Goal: Information Seeking & Learning: Learn about a topic

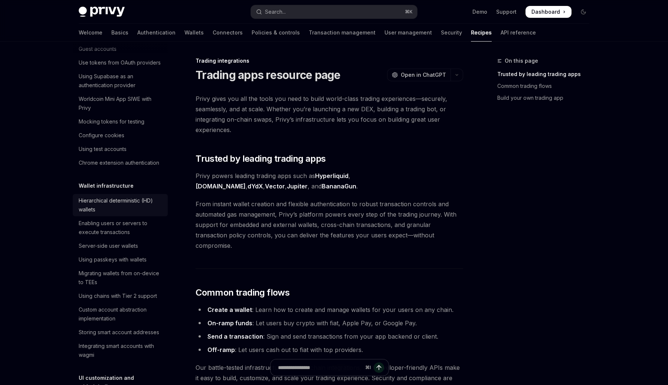
scroll to position [63, 0]
click at [140, 260] on div "Using passkeys with wallets" at bounding box center [113, 259] width 68 height 9
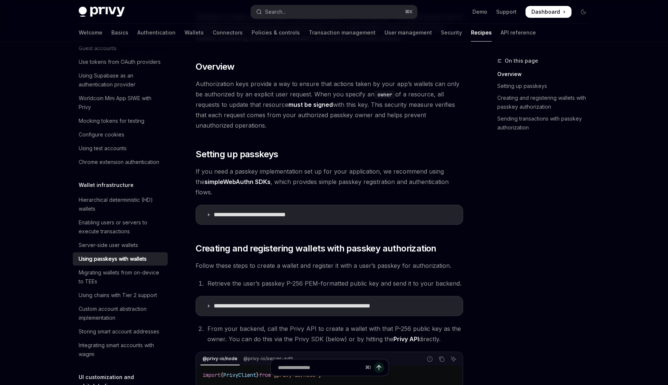
scroll to position [85, 0]
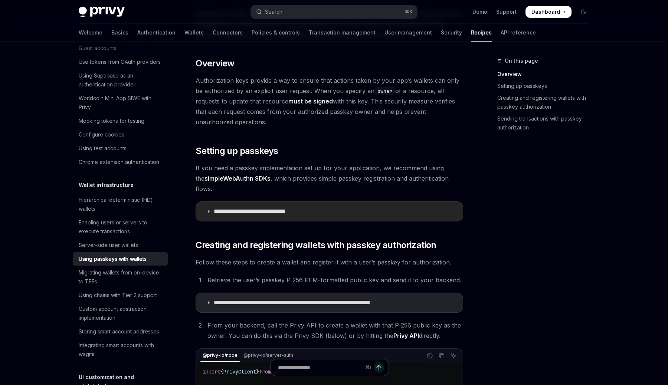
click at [288, 206] on summary "**********" at bounding box center [329, 211] width 267 height 19
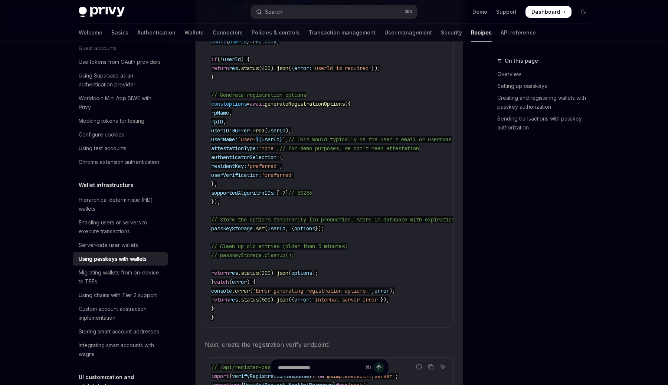
scroll to position [493, 0]
click at [342, 274] on code "// /api/register-passkey/begin import { generateRegistrationOptions } from '@si…" at bounding box center [343, 107] width 264 height 428
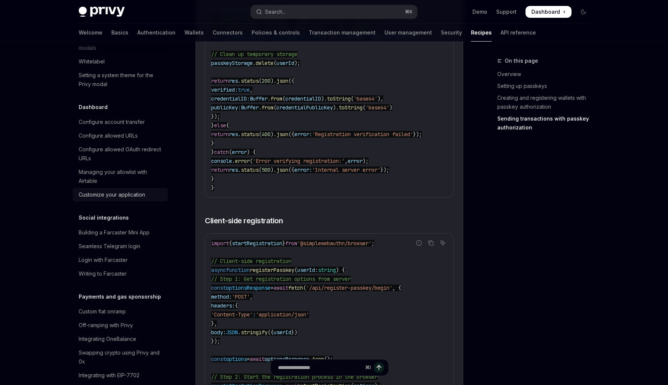
scroll to position [428, 0]
click at [138, 226] on div "Building a Farcaster Mini App" at bounding box center [114, 230] width 71 height 9
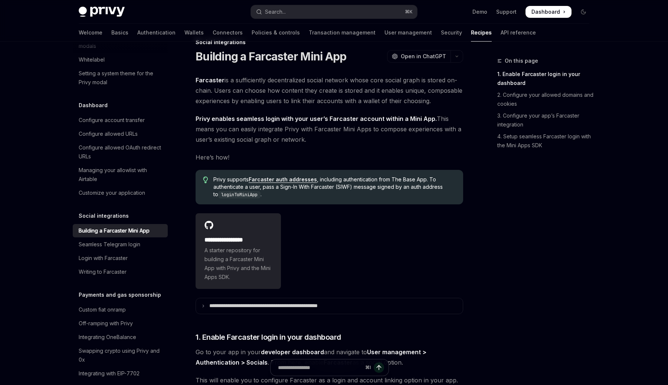
scroll to position [25, 0]
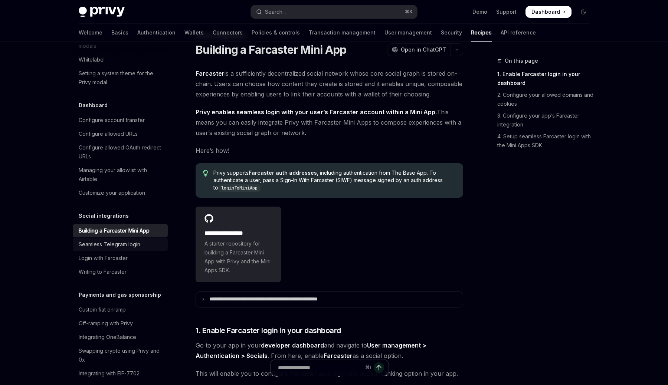
click at [131, 241] on link "Seamless Telegram login" at bounding box center [120, 244] width 95 height 13
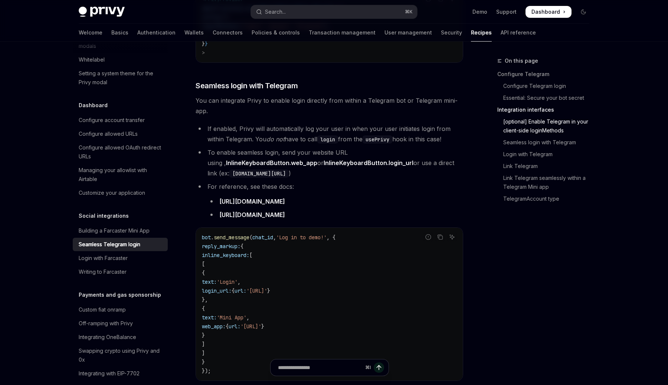
scroll to position [656, 0]
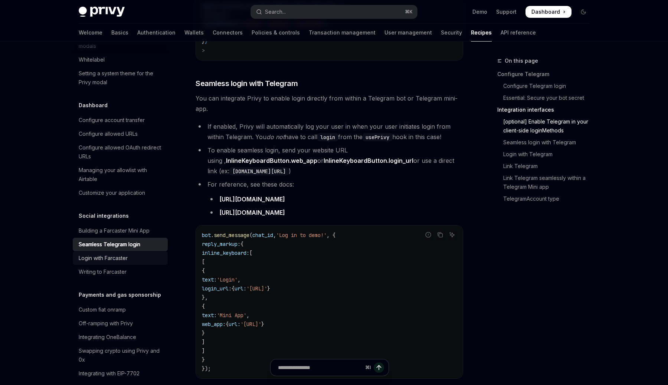
click at [152, 254] on div "Login with Farcaster" at bounding box center [121, 258] width 85 height 9
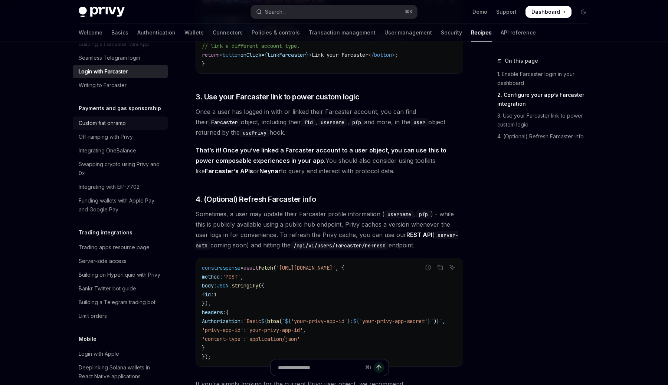
scroll to position [621, 0]
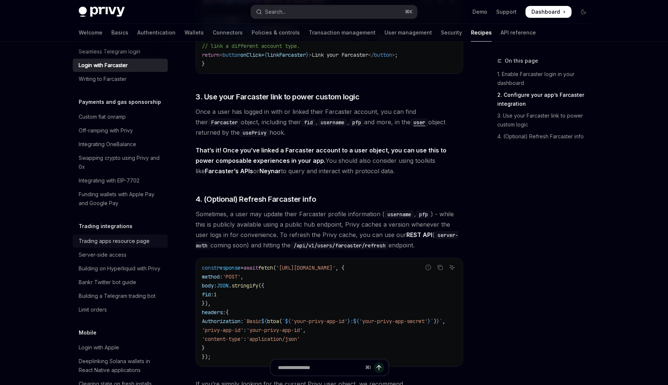
click at [120, 237] on div "Trading apps resource page" at bounding box center [114, 241] width 71 height 9
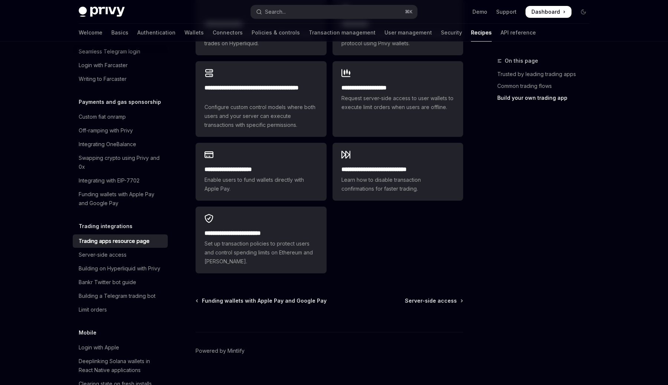
scroll to position [546, 0]
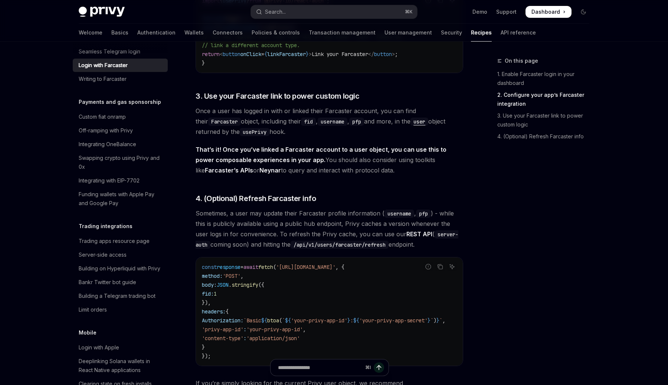
scroll to position [514, 0]
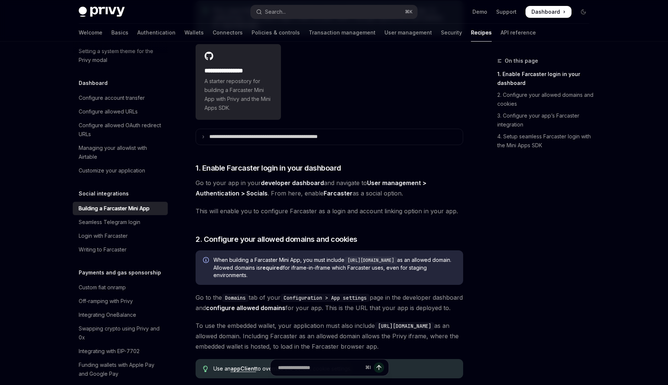
scroll to position [132, 0]
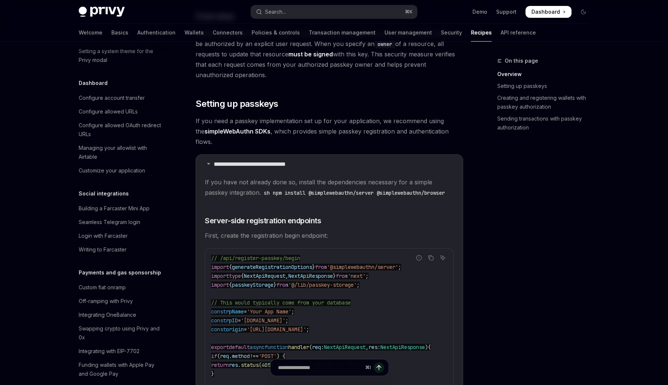
scroll to position [109, 0]
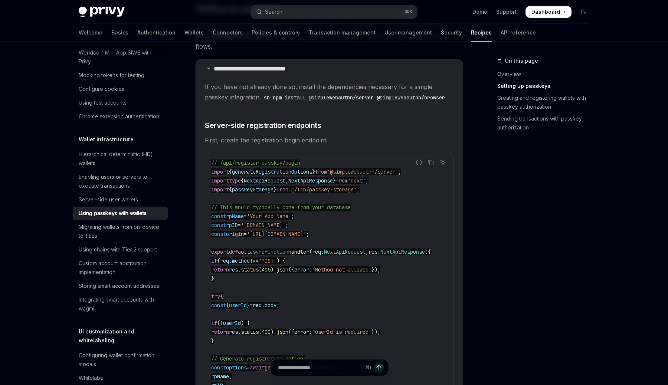
type textarea "*"
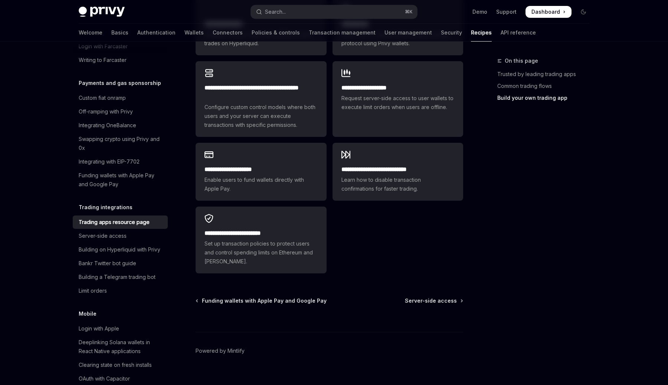
scroll to position [544, 0]
